Goal: Task Accomplishment & Management: Manage account settings

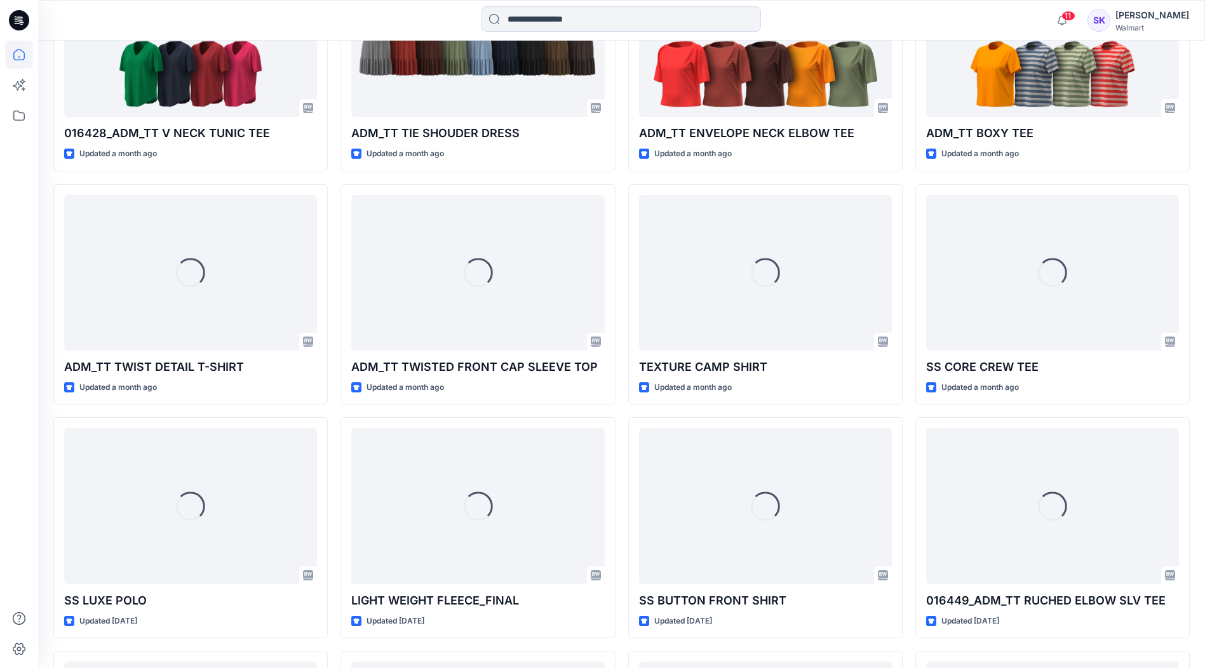
scroll to position [1666, 0]
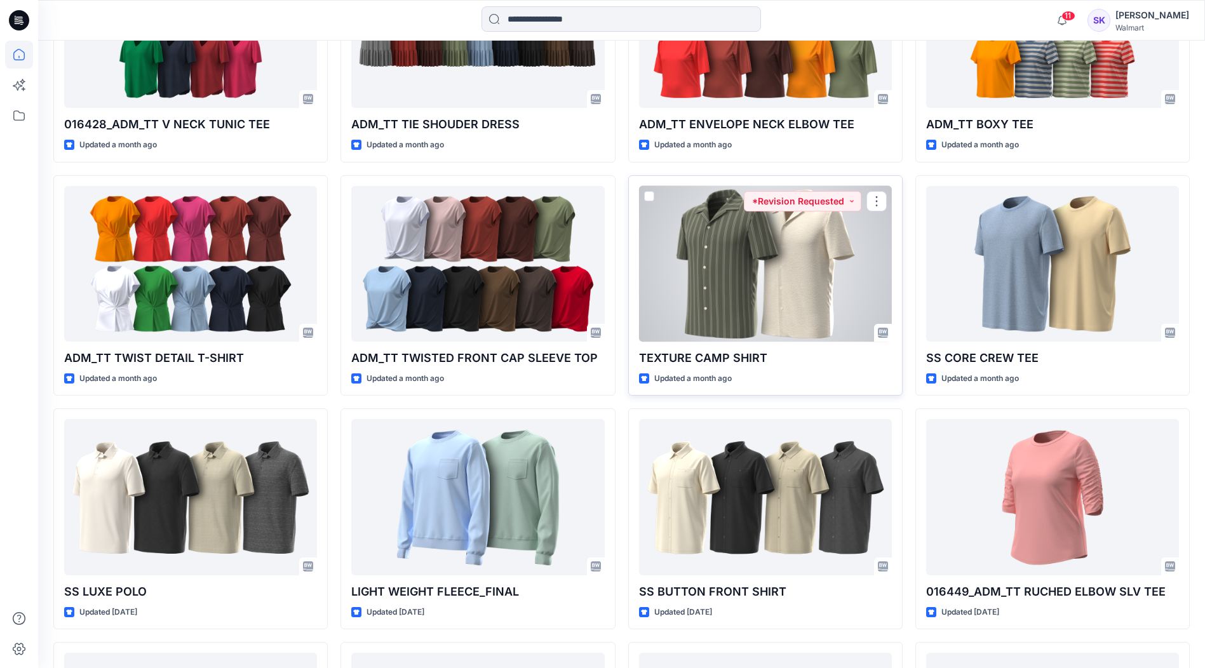
click at [764, 273] on div at bounding box center [765, 264] width 253 height 156
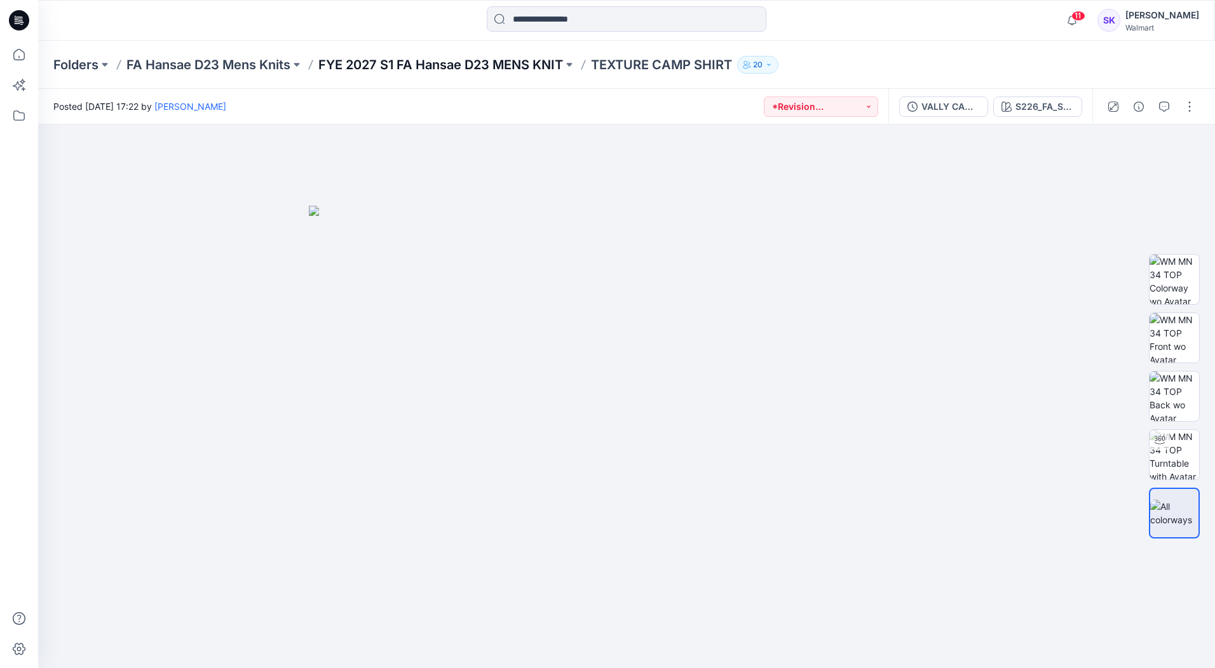
click at [426, 64] on p "FYE 2027 S1 FA Hansae D23 MENS KNIT" at bounding box center [440, 65] width 245 height 18
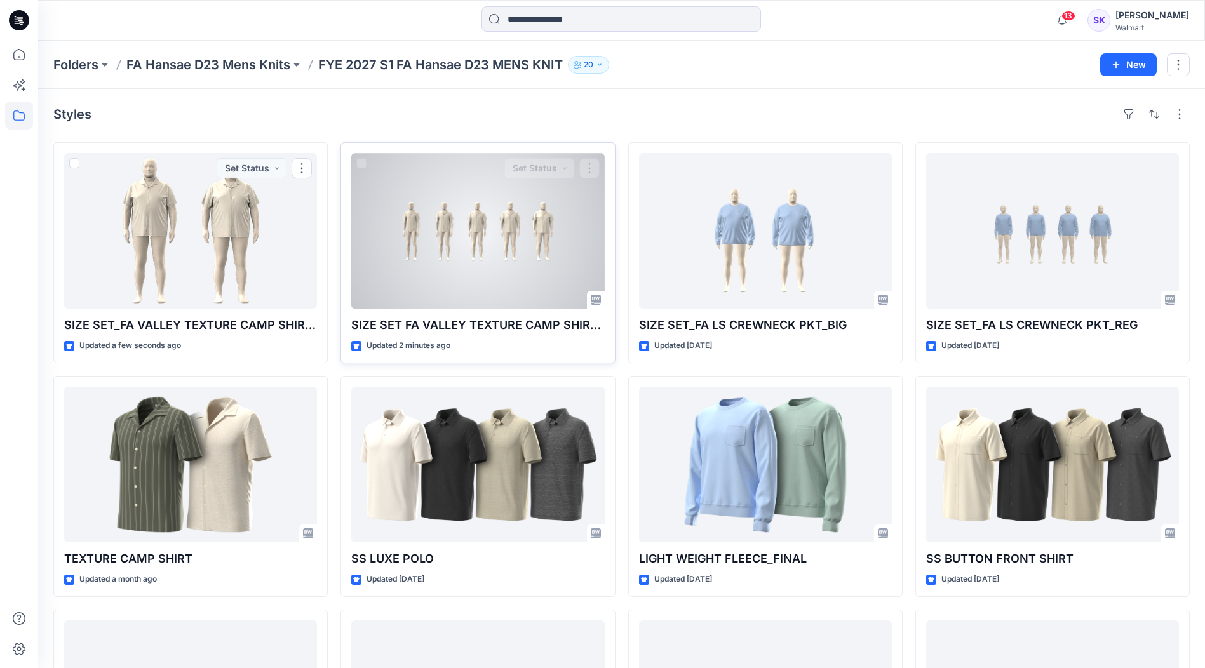
click at [376, 229] on div at bounding box center [477, 231] width 253 height 156
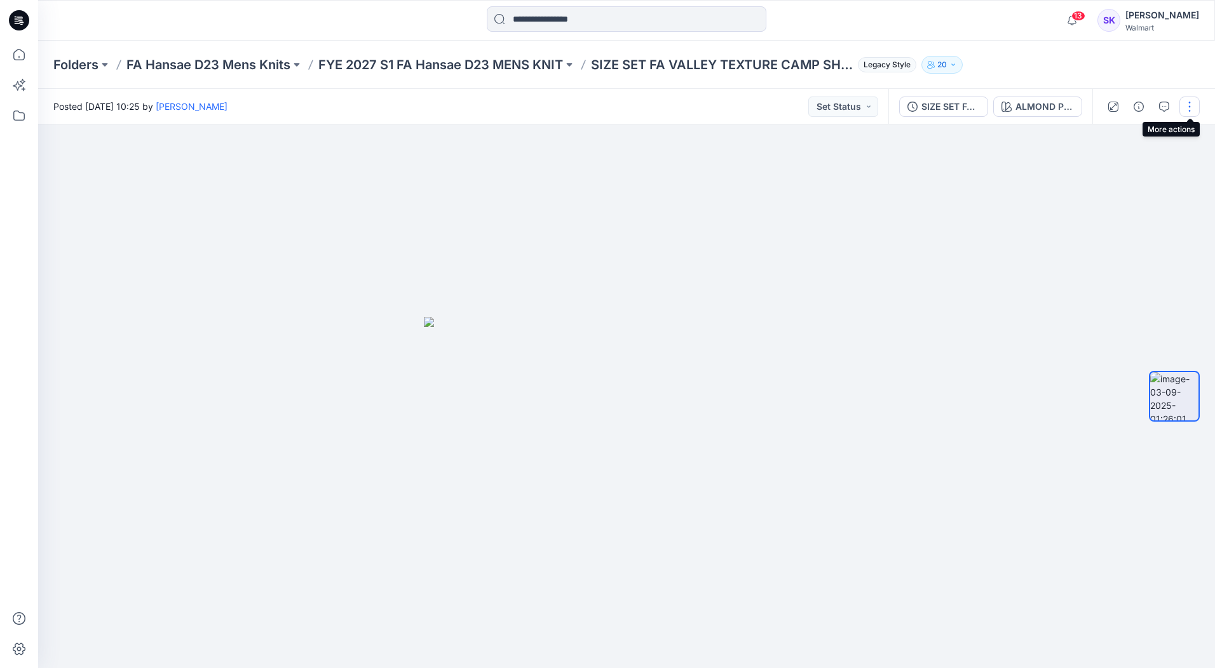
click at [1195, 107] on button "button" at bounding box center [1189, 107] width 20 height 20
click at [1160, 139] on button "Edit" at bounding box center [1136, 137] width 117 height 24
click at [1188, 104] on button "button" at bounding box center [1189, 107] width 20 height 20
click at [1172, 132] on button "Edit" at bounding box center [1136, 137] width 117 height 24
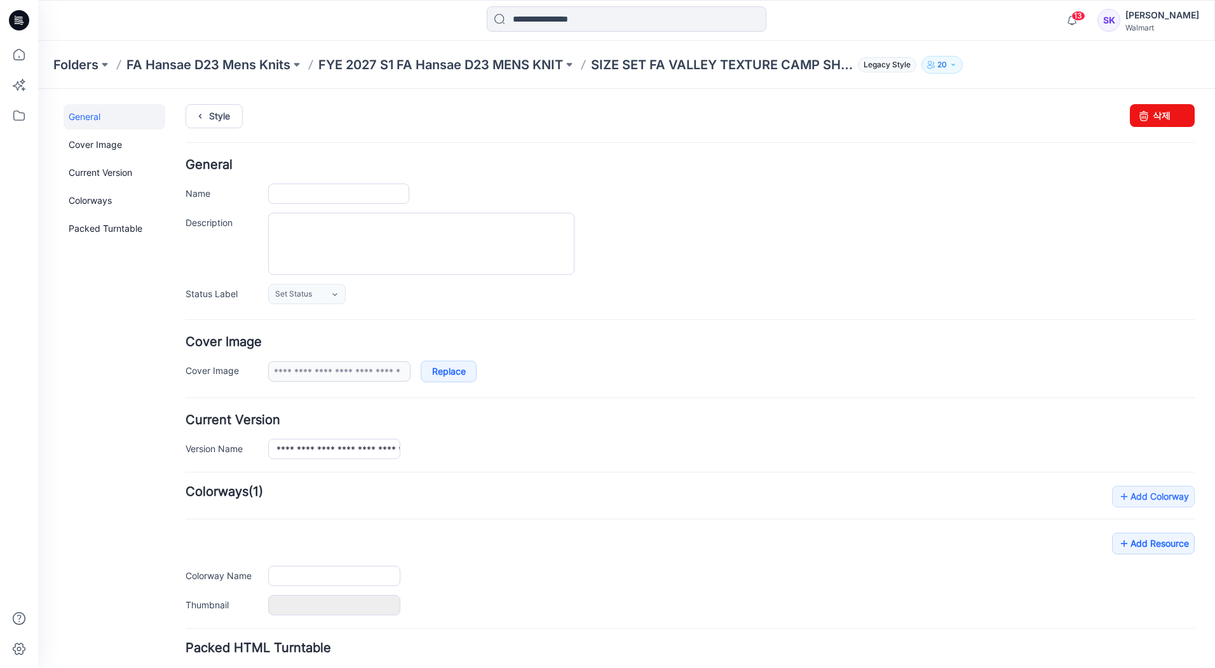
type input "**********"
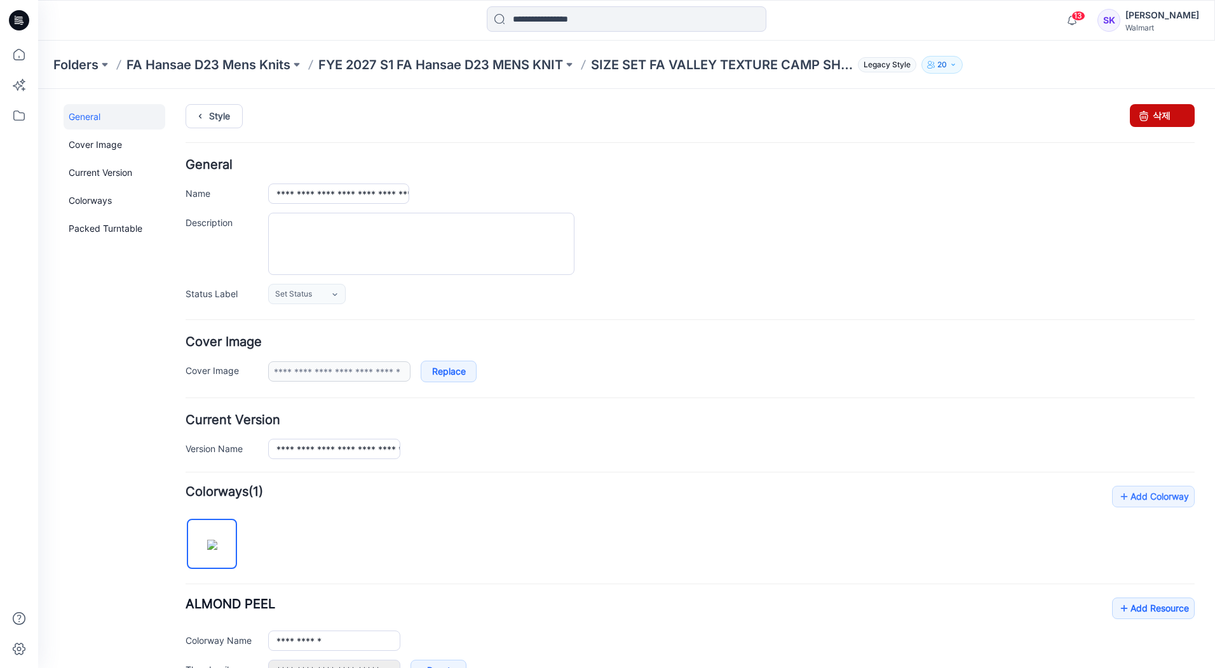
click at [1162, 118] on link "삭제" at bounding box center [1162, 115] width 65 height 23
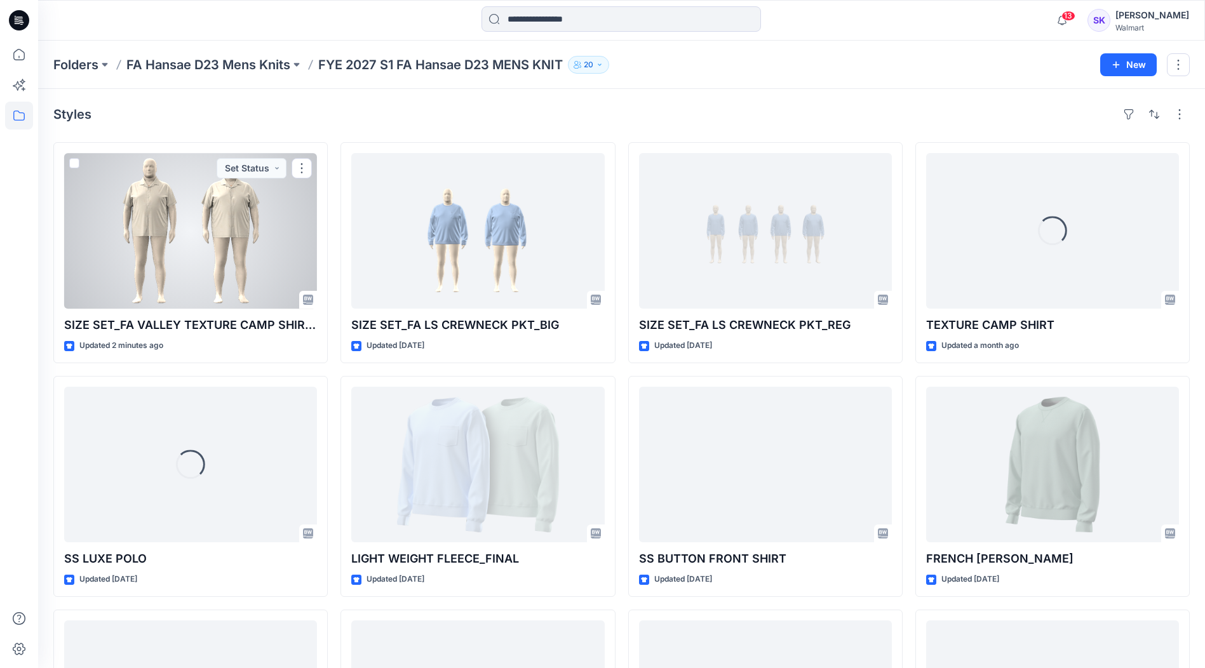
click at [203, 278] on div at bounding box center [190, 231] width 253 height 156
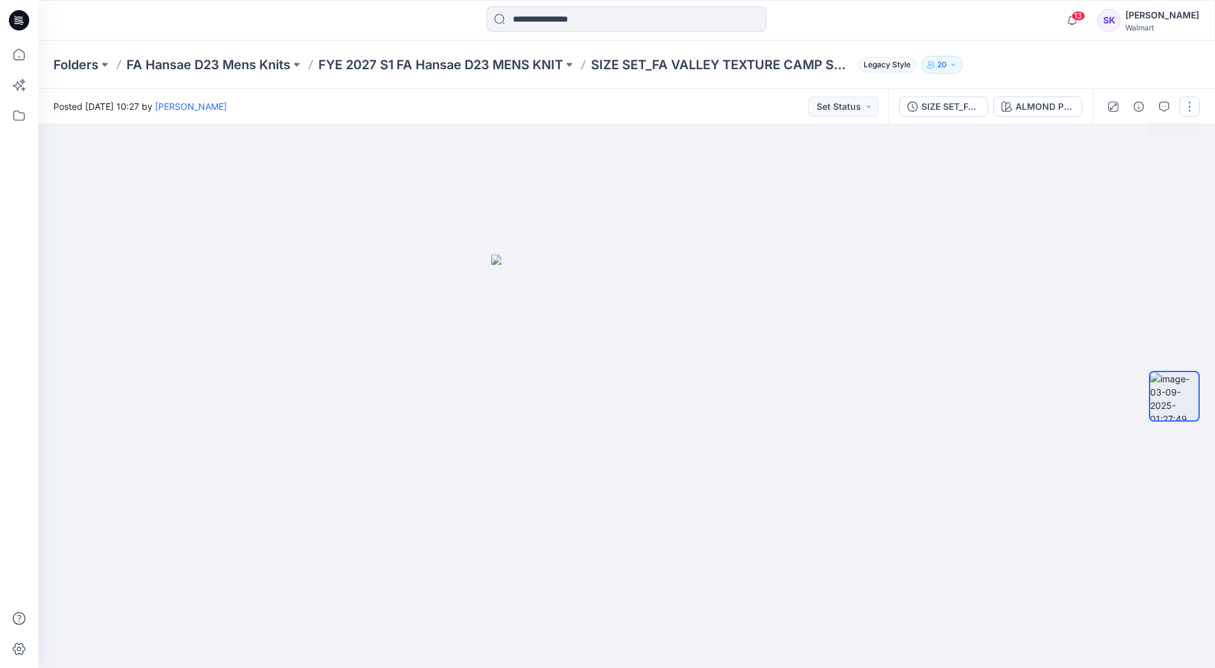
click at [1189, 109] on button "button" at bounding box center [1189, 107] width 20 height 20
click at [1136, 142] on button "Edit" at bounding box center [1136, 137] width 117 height 24
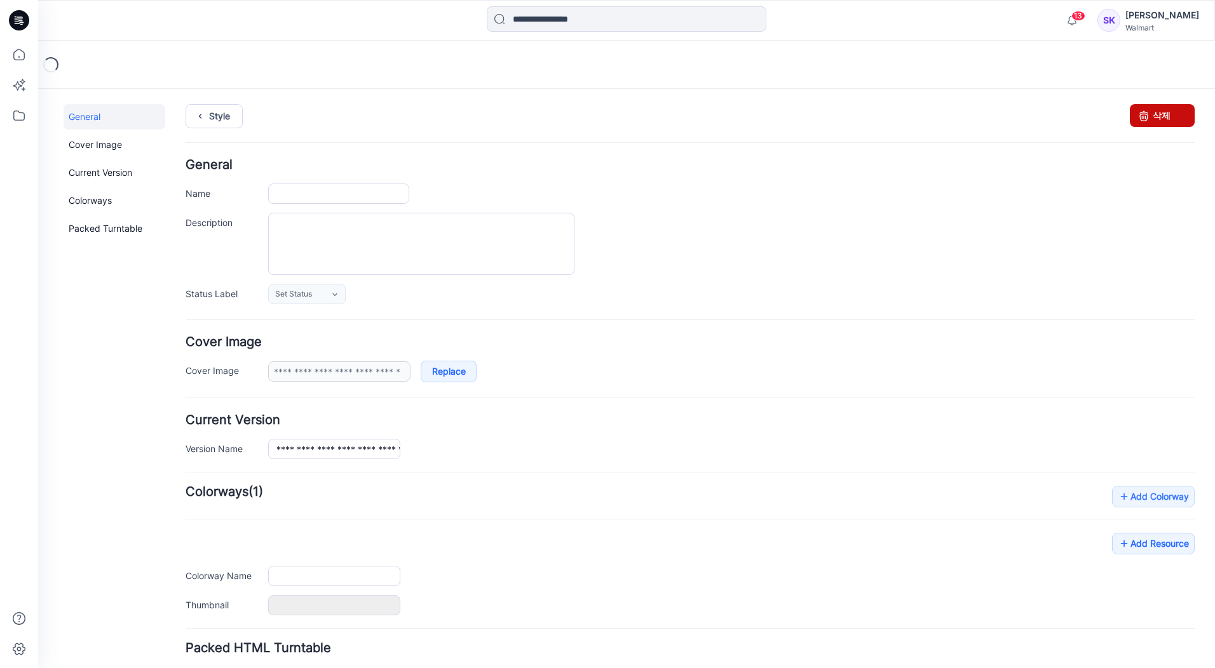
click at [1145, 111] on link "삭제" at bounding box center [1162, 115] width 65 height 23
type input "**********"
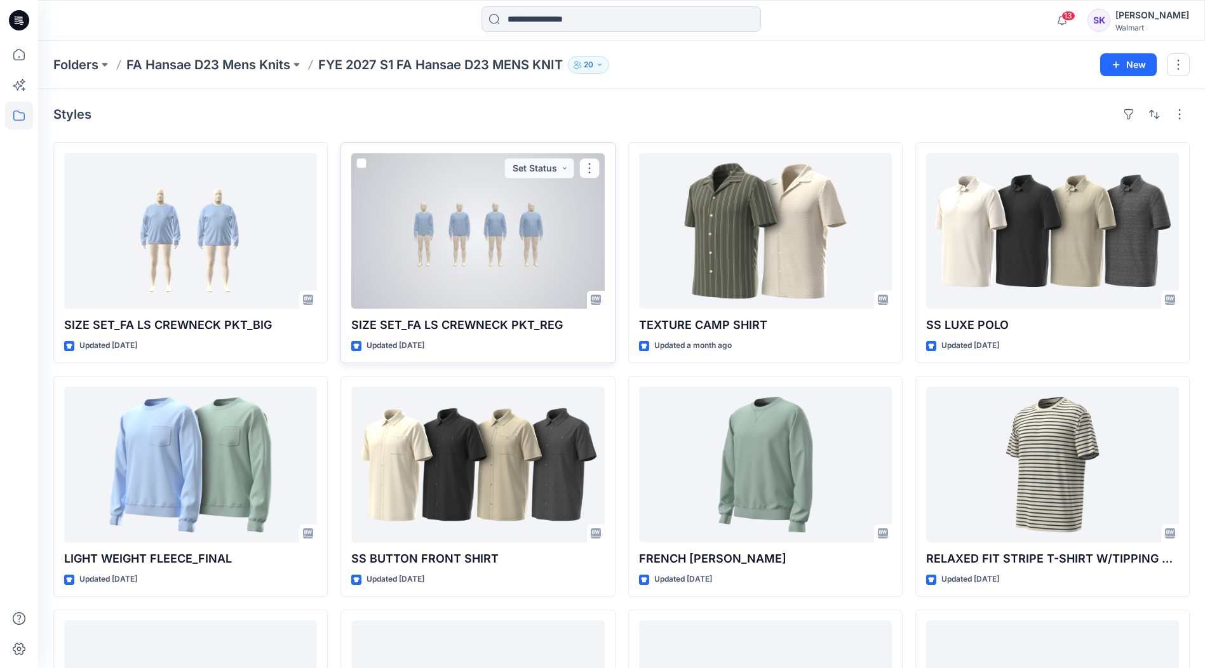
click at [426, 243] on div at bounding box center [477, 231] width 253 height 156
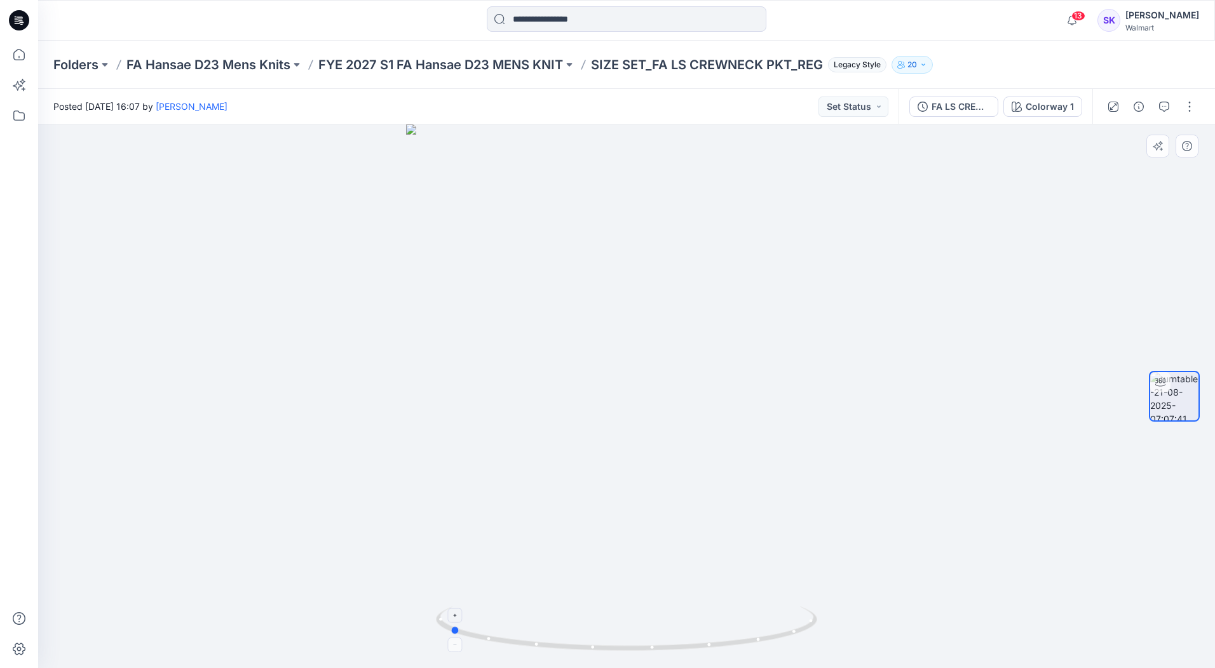
drag, startPoint x: 628, startPoint y: 646, endPoint x: 450, endPoint y: 637, distance: 177.5
click at [450, 637] on icon at bounding box center [628, 631] width 384 height 48
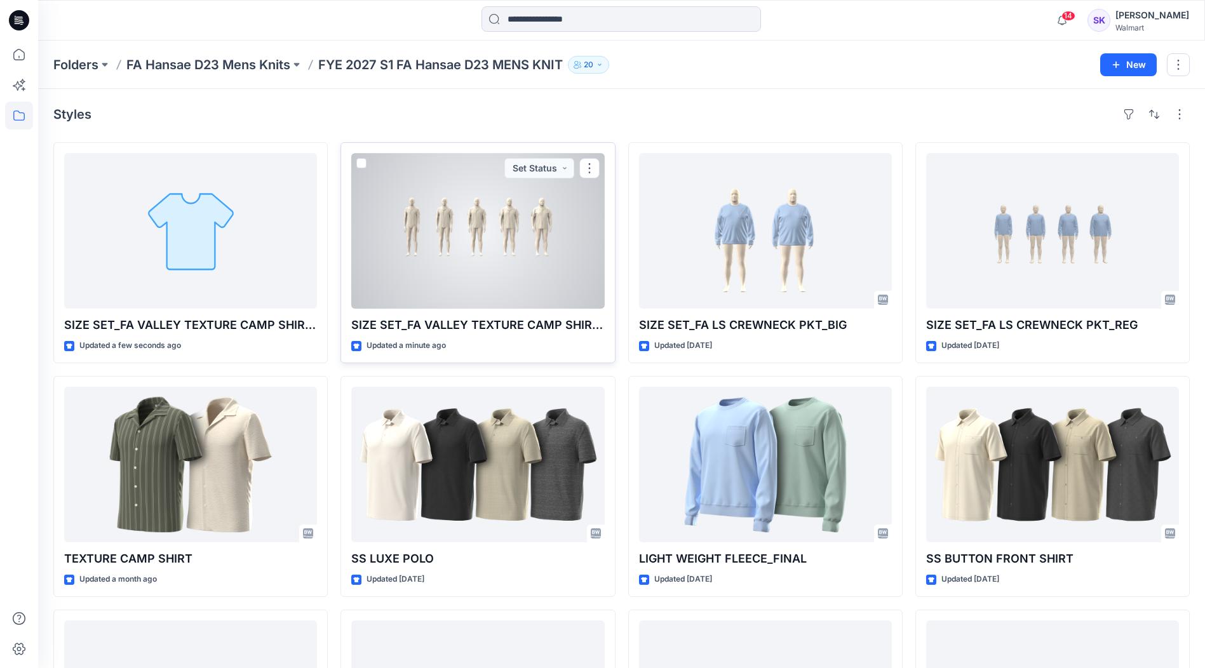
click at [548, 267] on div at bounding box center [477, 231] width 253 height 156
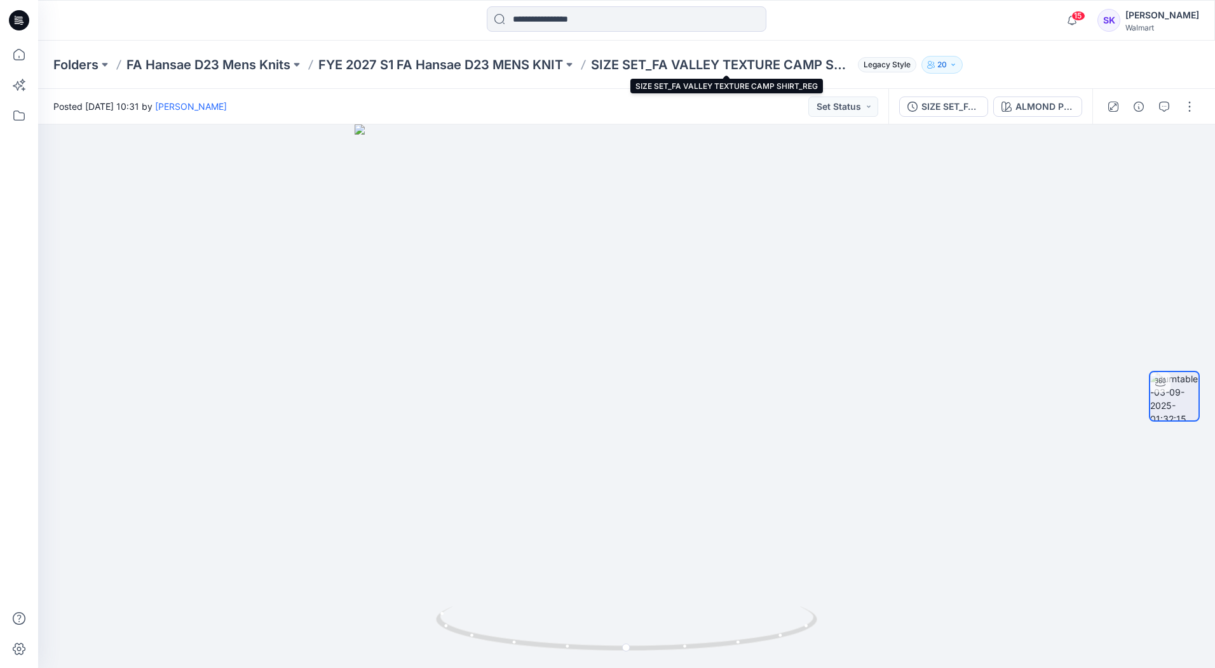
click at [664, 65] on p "SIZE SET_FA VALLEY TEXTURE CAMP SHIRT_REG" at bounding box center [722, 65] width 262 height 18
click at [505, 65] on p "FYE 2027 S1 FA Hansae D23 MENS KNIT" at bounding box center [440, 65] width 245 height 18
